Goal: Task Accomplishment & Management: Manage account settings

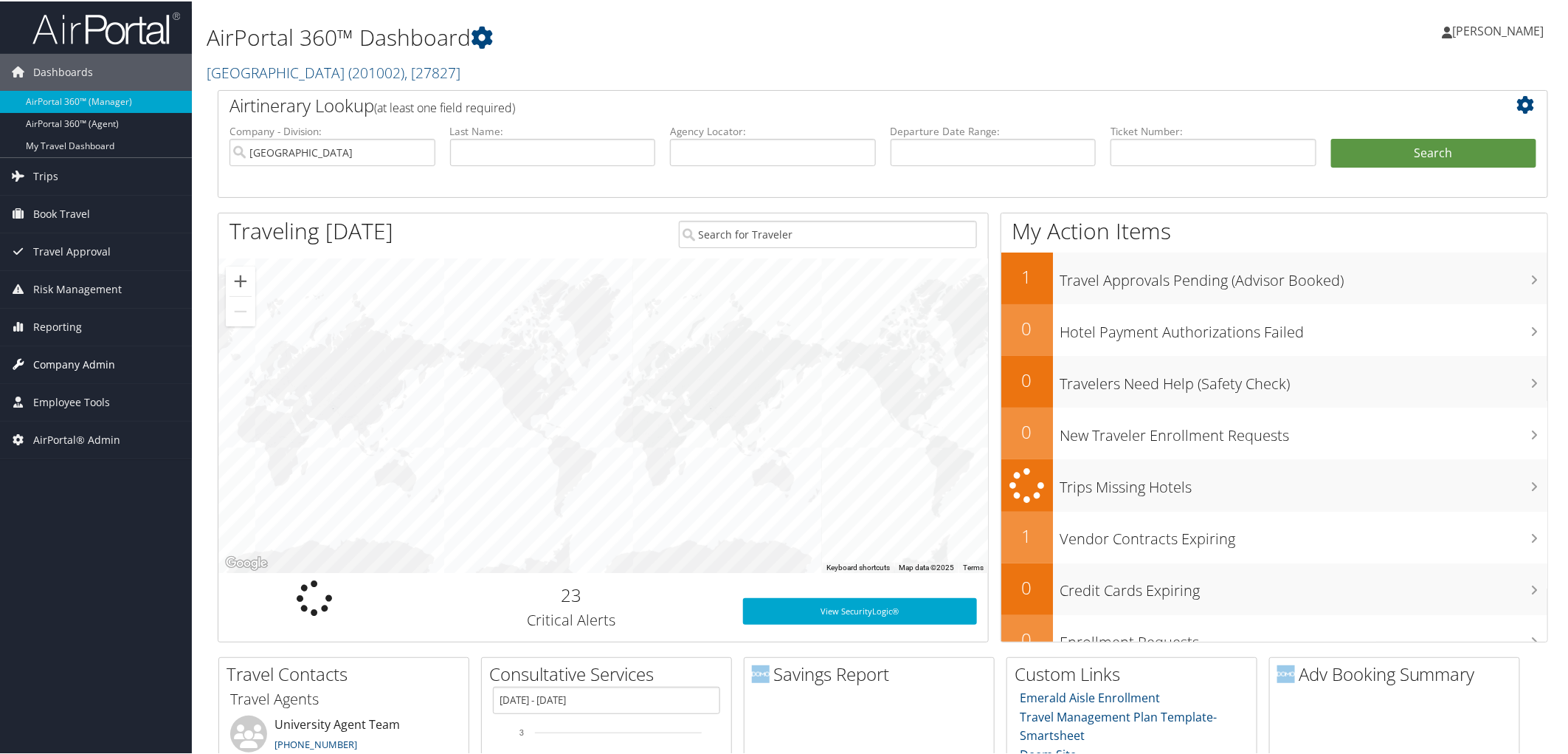
click at [99, 366] on span "Company Admin" at bounding box center [75, 363] width 82 height 37
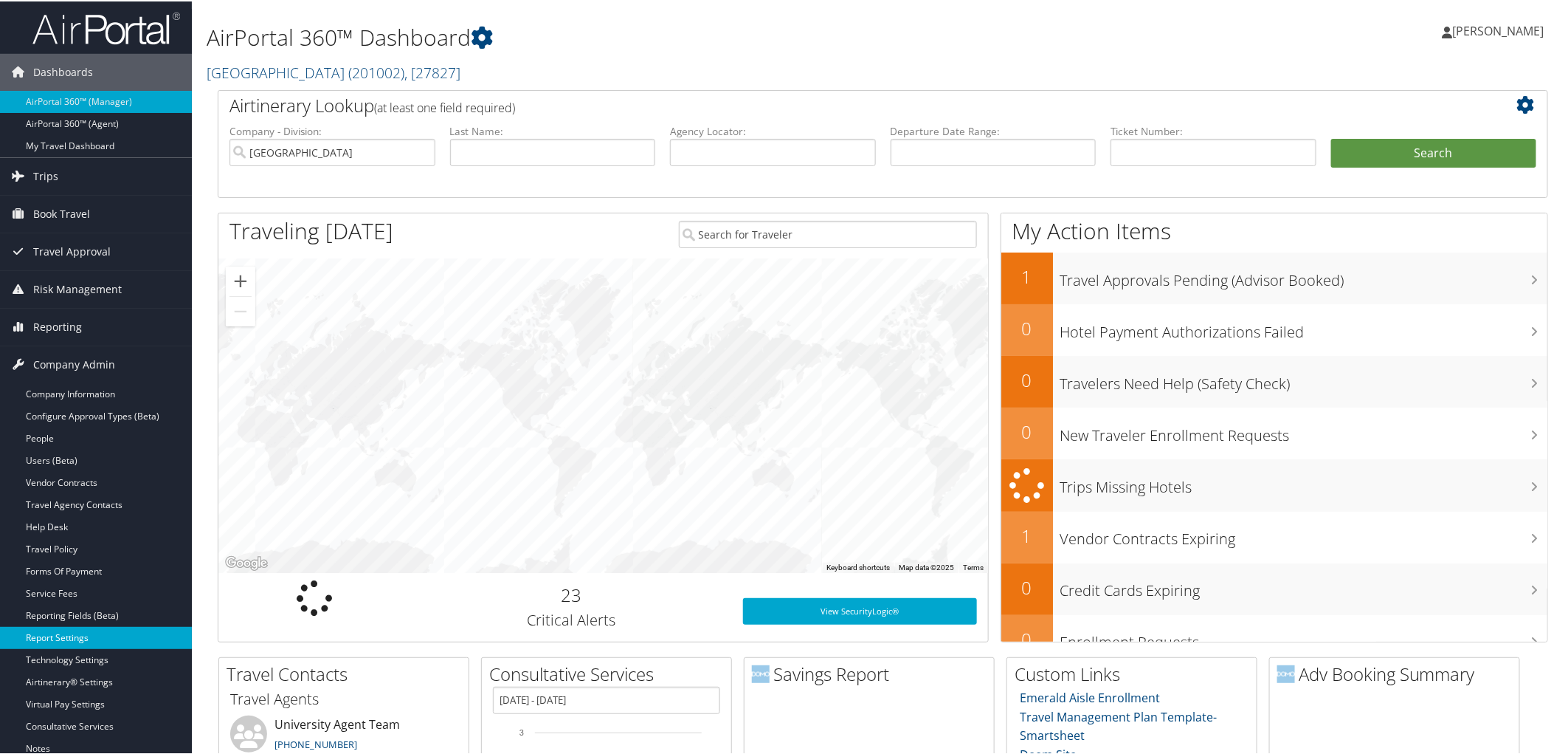
click at [113, 635] on link "Report Settings" at bounding box center [96, 635] width 192 height 22
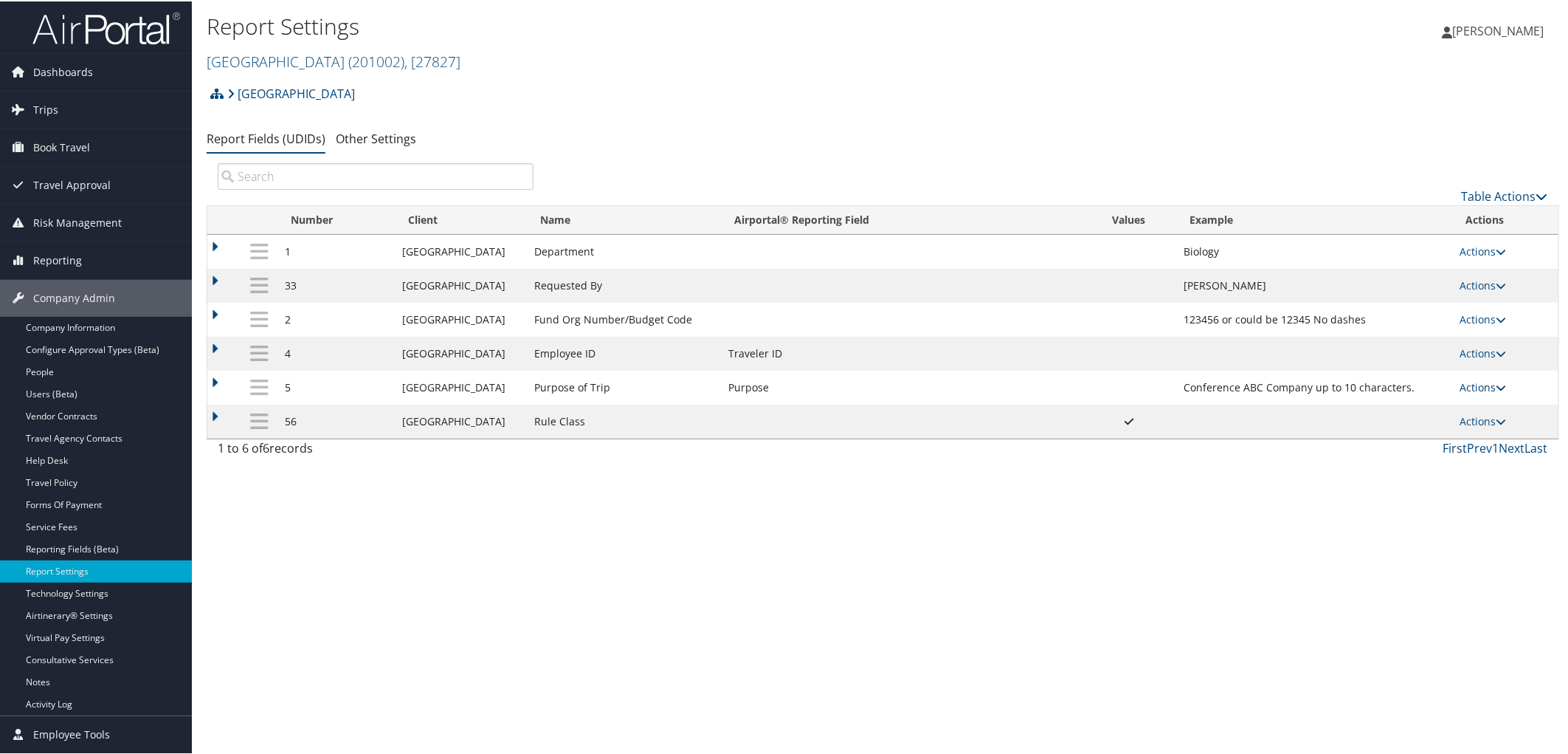
click at [1478, 388] on link "Actions" at bounding box center [1483, 386] width 47 height 14
click at [1399, 466] on link "Edit" at bounding box center [1418, 462] width 160 height 25
select select "20"
select select "trip"
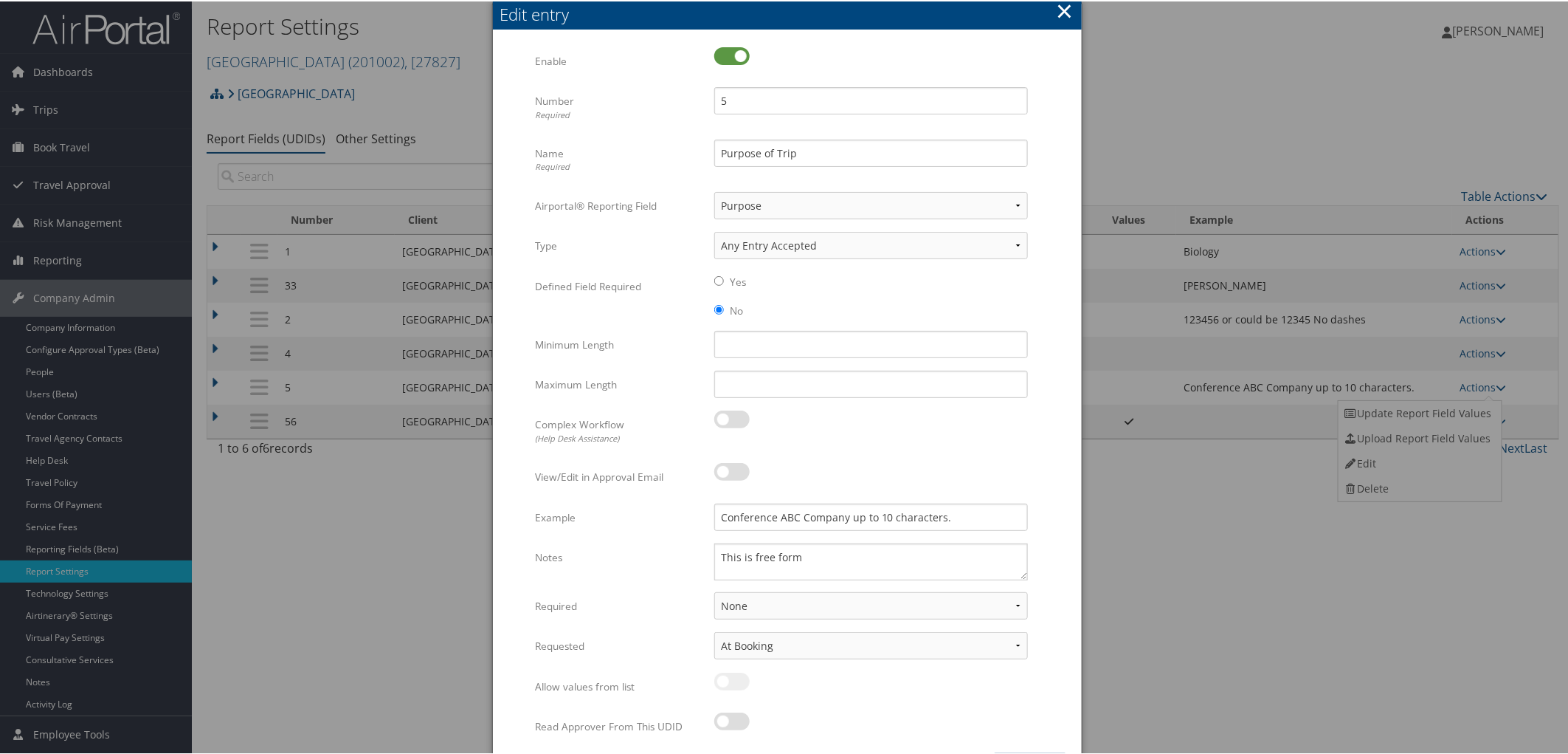
click at [717, 278] on input "Yes" at bounding box center [719, 279] width 10 height 10
radio input "true"
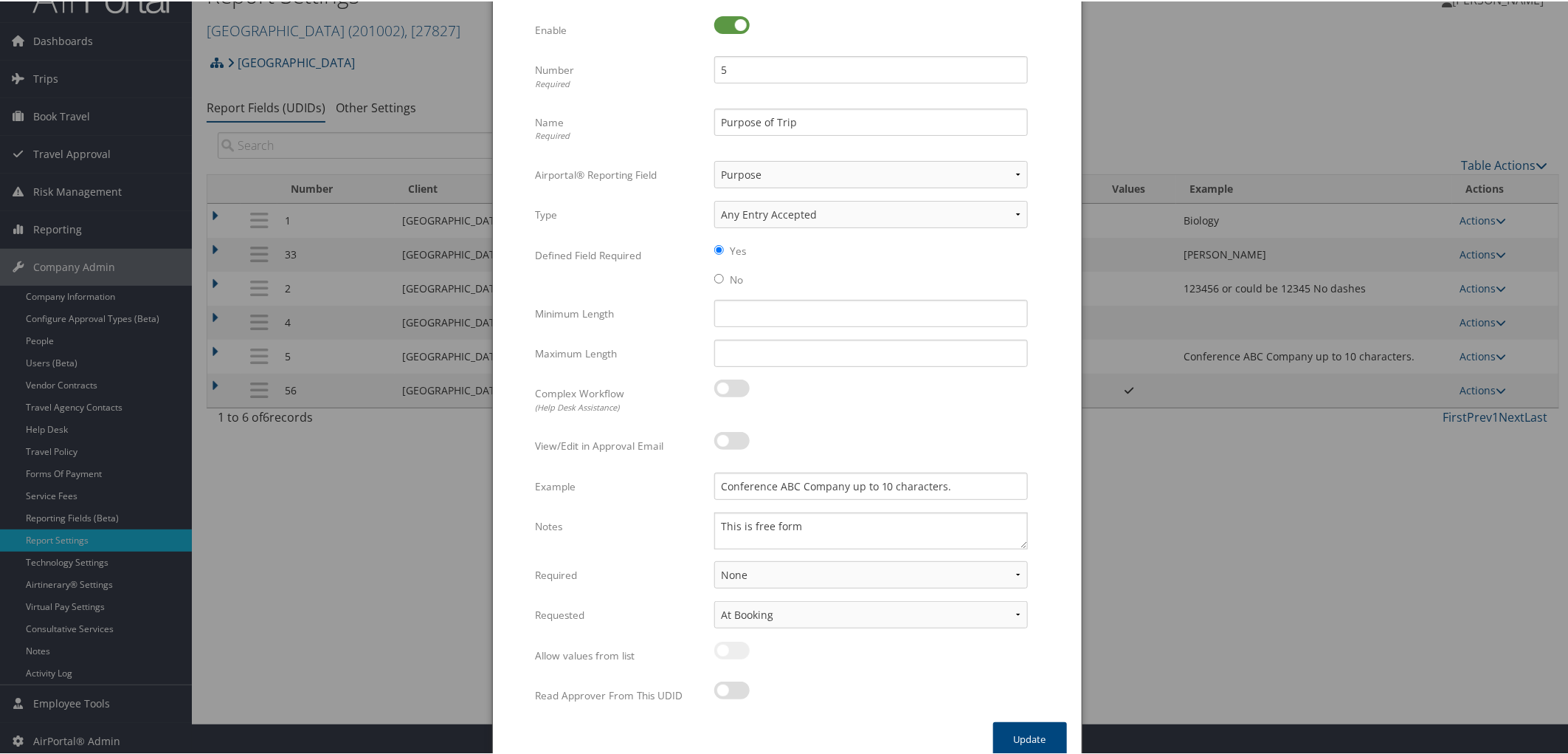
scroll to position [47, 0]
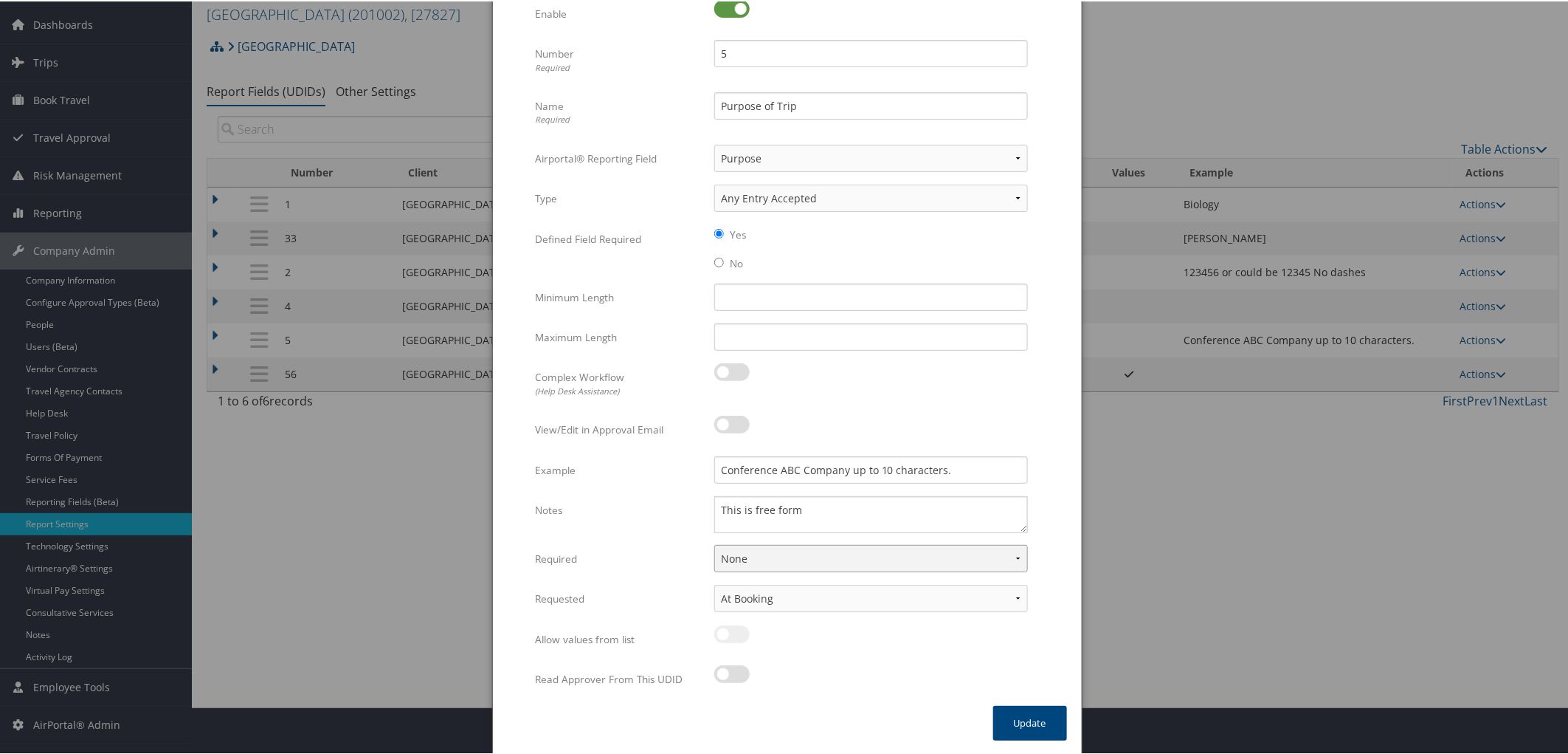
click at [814, 564] on select "None For Guest Travelers For Profiled Travelers For Both" at bounding box center [872, 557] width 314 height 28
select select "both"
click at [715, 543] on select "None For Guest Travelers For Profiled Travelers For Both" at bounding box center [872, 557] width 314 height 28
click at [1033, 721] on button "Update" at bounding box center [1029, 721] width 74 height 34
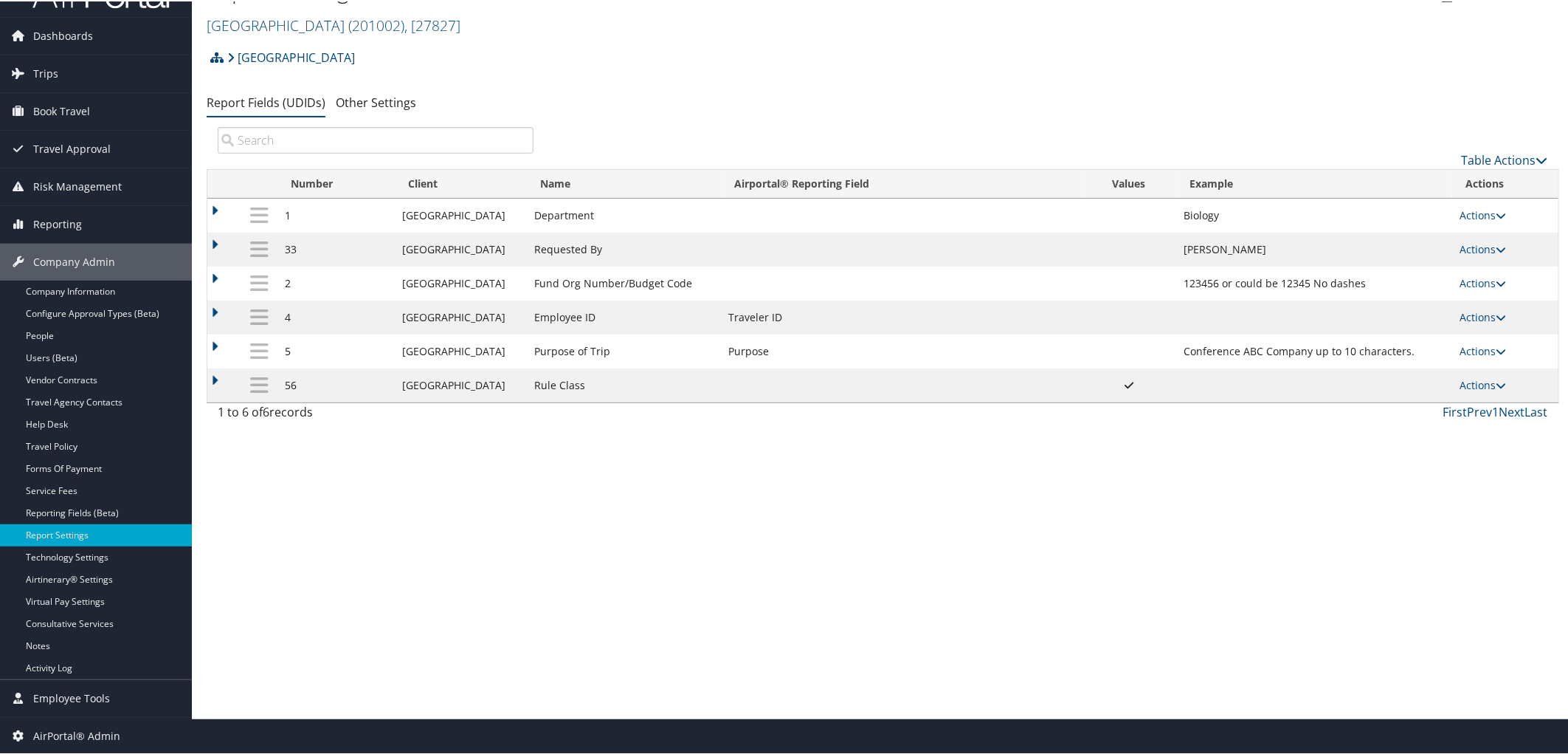
scroll to position [0, 0]
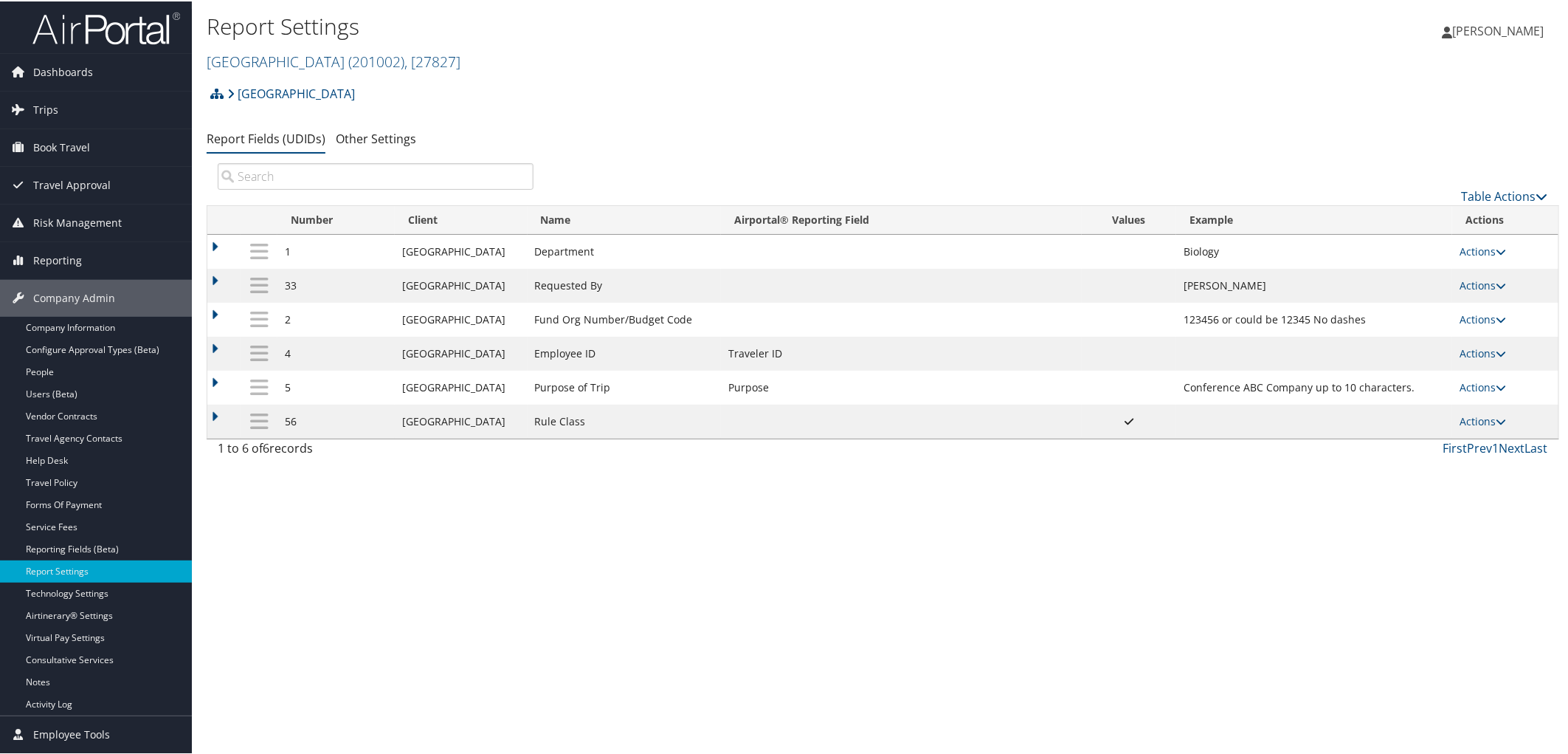
click at [1511, 28] on span "[PERSON_NAME]" at bounding box center [1499, 29] width 92 height 16
click at [1397, 263] on link "Sign Out" at bounding box center [1460, 266] width 165 height 25
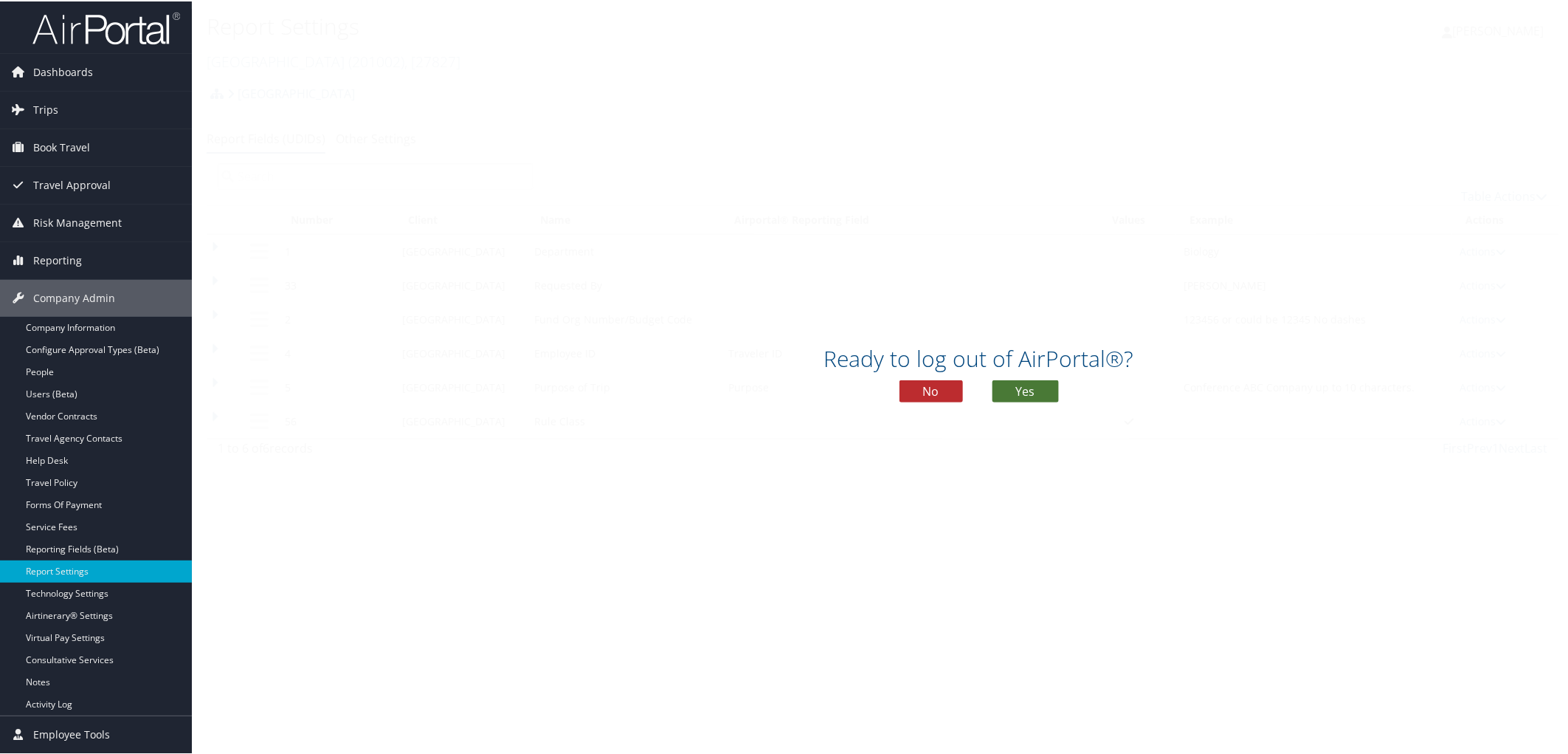
click at [1031, 392] on button "Yes" at bounding box center [1025, 389] width 66 height 22
